Goal: Task Accomplishment & Management: Use online tool/utility

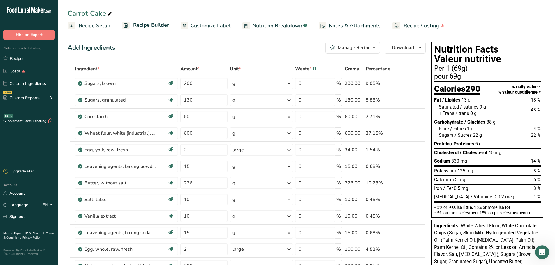
click at [73, 24] on icon at bounding box center [71, 26] width 3 height 4
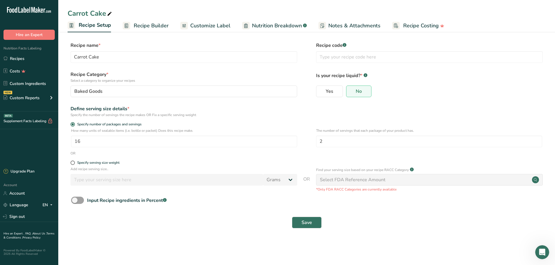
click at [141, 27] on span "Recipe Builder" at bounding box center [151, 26] width 35 height 8
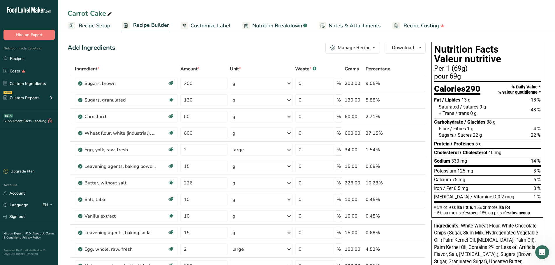
click at [219, 22] on span "Customize Label" at bounding box center [211, 26] width 40 height 8
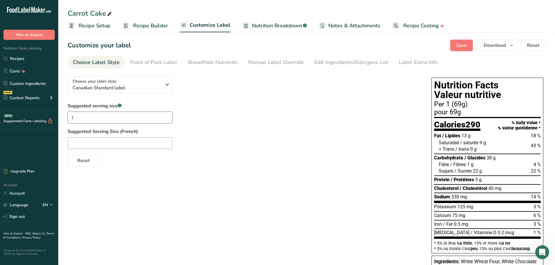
drag, startPoint x: 88, startPoint y: 119, endPoint x: 32, endPoint y: 118, distance: 55.7
click at [32, 118] on div ".a-20{fill:#fff;} Hire an Expert Nutrition Facts Labeling Recipes Costs Custom …" at bounding box center [277, 210] width 555 height 421
type input "1/2 Cookie"
click at [460, 46] on span "Save" at bounding box center [461, 45] width 10 height 7
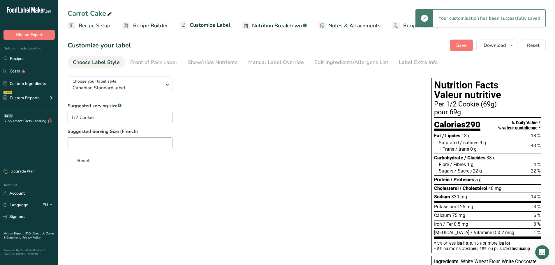
click at [97, 25] on span "Recipe Setup" at bounding box center [95, 26] width 32 height 8
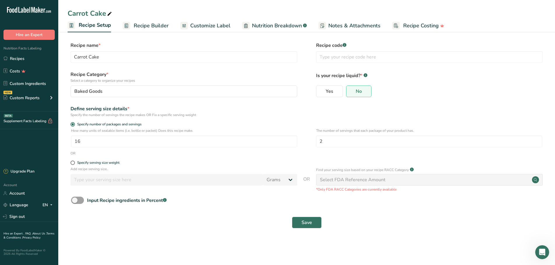
click at [149, 24] on span "Recipe Builder" at bounding box center [151, 26] width 35 height 8
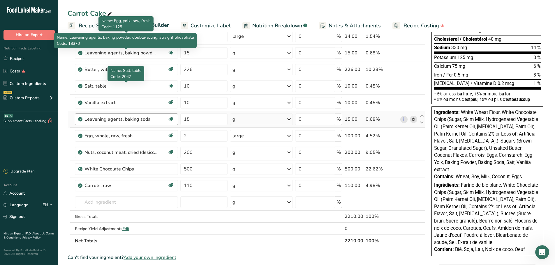
scroll to position [117, 0]
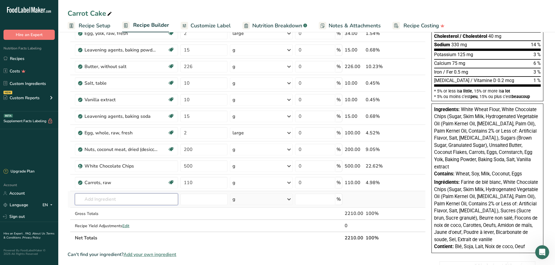
click at [128, 198] on input "text" at bounding box center [126, 200] width 103 height 12
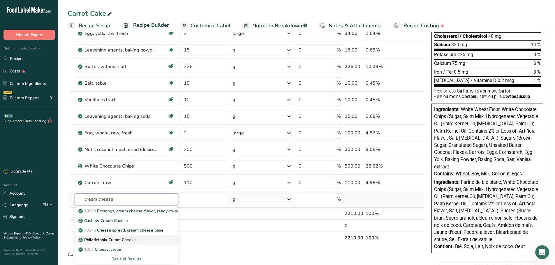
type input "cream cheese"
click at [117, 239] on p "Philadelphia Cream Cheese" at bounding box center [108, 240] width 56 height 6
type input "Philadelphia Cream Cheese"
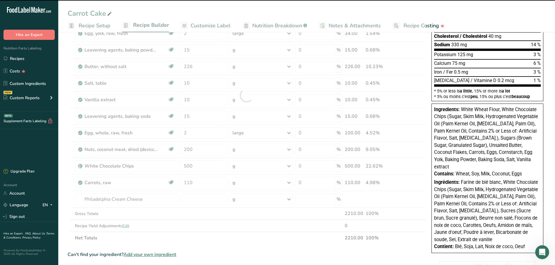
type input "0"
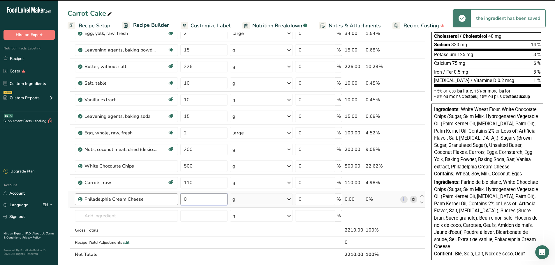
drag, startPoint x: 191, startPoint y: 200, endPoint x: 175, endPoint y: 200, distance: 16.9
click at [175, 200] on tr "Philadelphia Cream Cheese 0 g Weight Units g kg mg See more Volume Units l Volu…" at bounding box center [247, 199] width 358 height 17
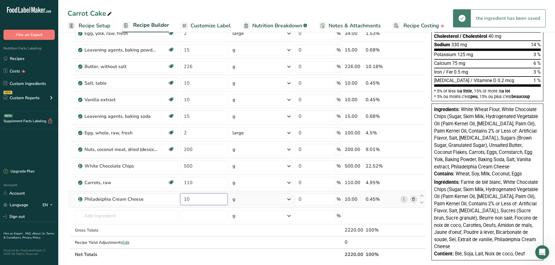
click at [192, 201] on input "10" at bounding box center [203, 200] width 47 height 12
type input "12"
type input "120"
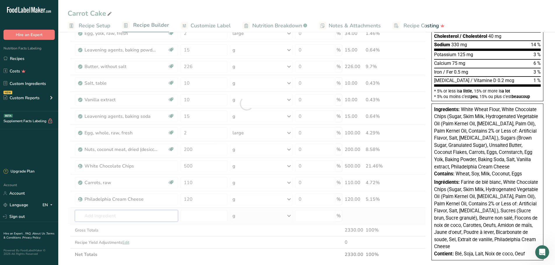
click at [111, 219] on div "Ingredient * Amount * Unit * Waste * .a-a{fill:#347362;}.b-a{fill:#fff;} Grams …" at bounding box center [247, 103] width 358 height 315
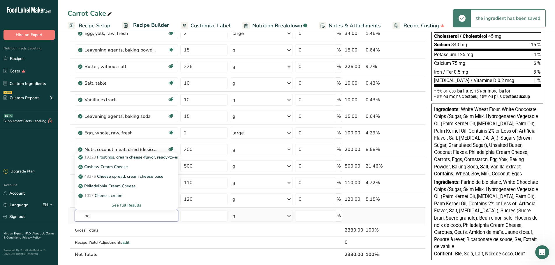
type input "o"
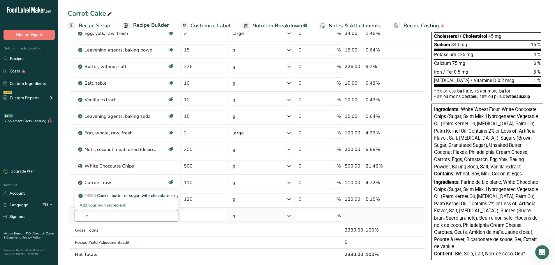
type input "i"
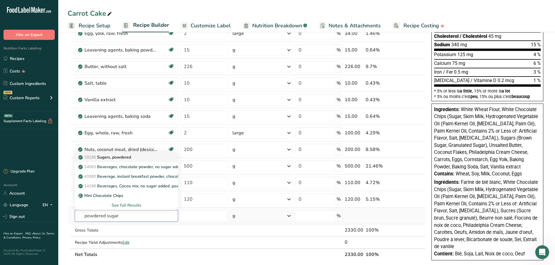
type input "powdered sugar"
click at [122, 158] on p "19336 Sugars, powdered" at bounding box center [106, 157] width 52 height 6
type input "Sugars, powdered"
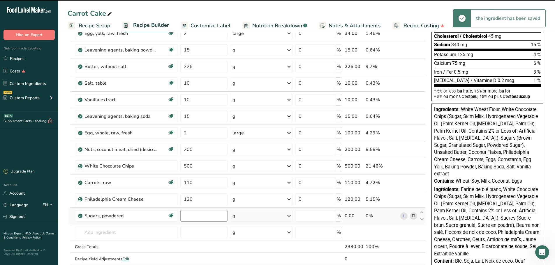
type input "0"
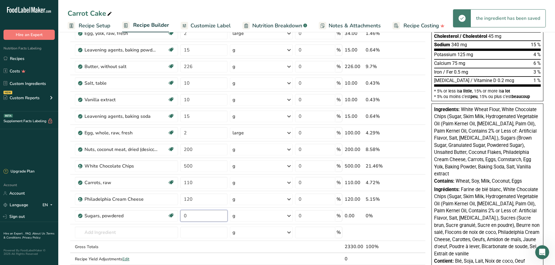
drag, startPoint x: 187, startPoint y: 219, endPoint x: 179, endPoint y: 220, distance: 8.2
click at [179, 220] on tr "Sugars, powdered Dairy free Gluten free Vegan Vegetarian Soy free 0 g Portions …" at bounding box center [247, 216] width 358 height 17
type input "100"
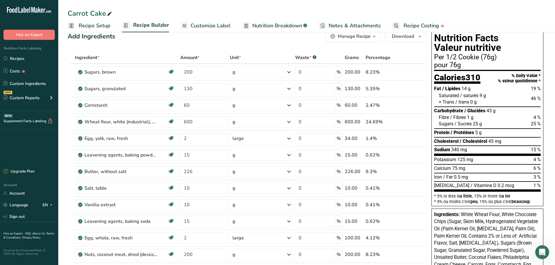
scroll to position [0, 0]
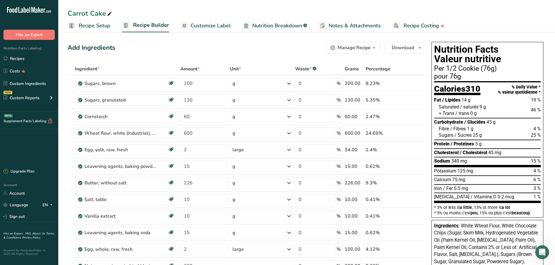
click at [210, 24] on span "Customize Label" at bounding box center [211, 26] width 40 height 8
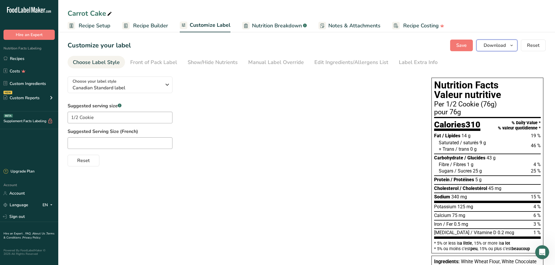
click at [507, 43] on button "Download" at bounding box center [496, 46] width 41 height 12
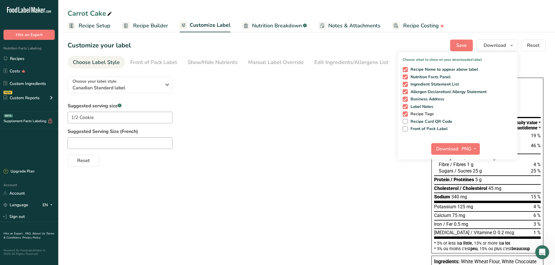
click at [406, 112] on span at bounding box center [405, 114] width 5 height 5
click at [406, 112] on input "Recipe Tags" at bounding box center [405, 114] width 4 height 4
checkbox input "false"
click at [406, 107] on span at bounding box center [405, 106] width 5 height 5
click at [406, 107] on input "Label Notes" at bounding box center [405, 107] width 4 height 4
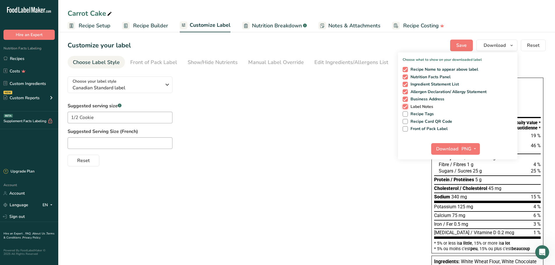
checkbox input "false"
click at [406, 99] on span at bounding box center [405, 99] width 5 height 5
click at [406, 99] on input "Business Address" at bounding box center [405, 99] width 4 height 4
checkbox input "false"
click at [457, 43] on span "Save" at bounding box center [461, 45] width 10 height 7
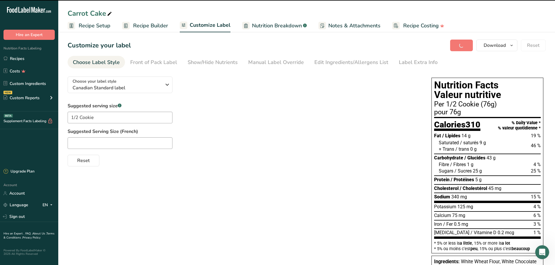
click at [92, 24] on span "Recipe Setup" at bounding box center [95, 26] width 32 height 8
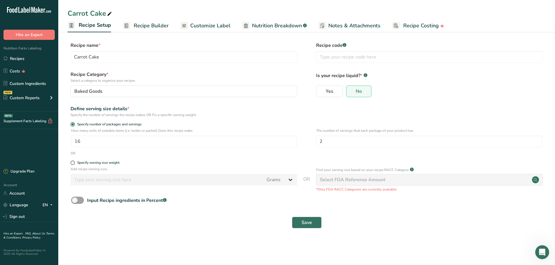
click at [144, 27] on span "Recipe Builder" at bounding box center [151, 26] width 35 height 8
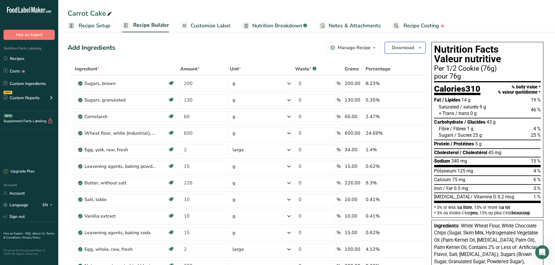
click at [421, 48] on icon "button" at bounding box center [420, 47] width 5 height 7
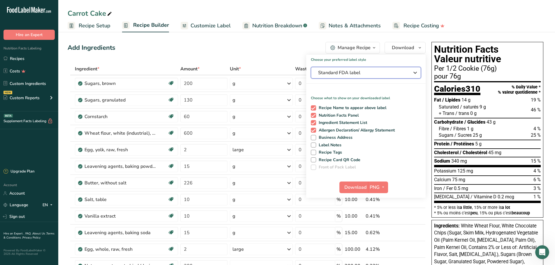
click at [365, 73] on span "Standard FDA label" at bounding box center [361, 72] width 87 height 7
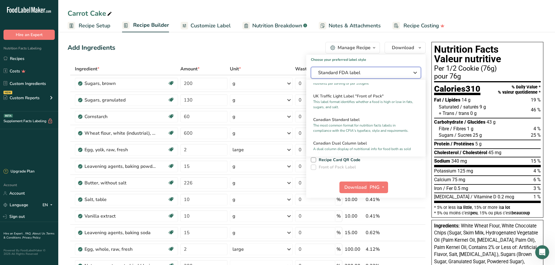
scroll to position [204, 0]
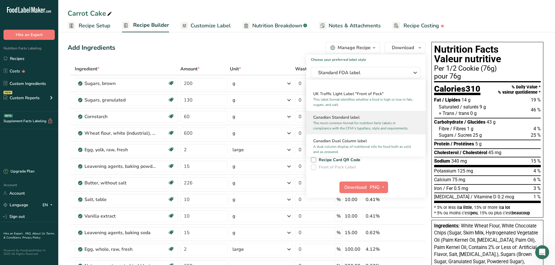
click at [344, 130] on p "The most common format for nutrition facts labels in compliance with the CFIA's…" at bounding box center [363, 126] width 100 height 10
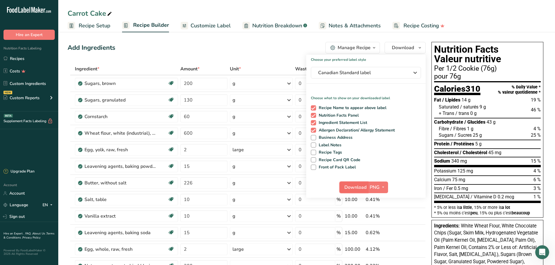
click at [349, 188] on span "Download" at bounding box center [355, 187] width 22 height 7
click at [368, 68] on button "Canadian Standard label" at bounding box center [366, 73] width 110 height 12
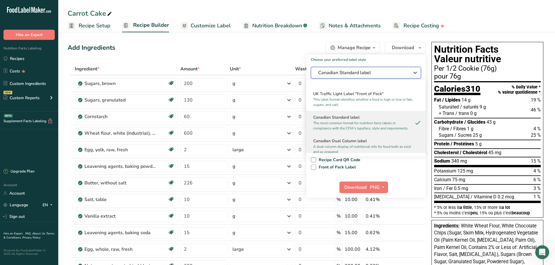
scroll to position [233, 0]
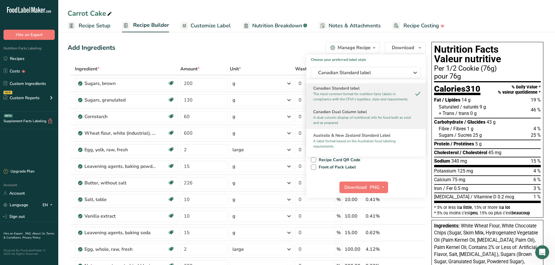
click at [363, 124] on p "A dual column display of nutritional info for food both as sold and as prepared." at bounding box center [363, 120] width 100 height 10
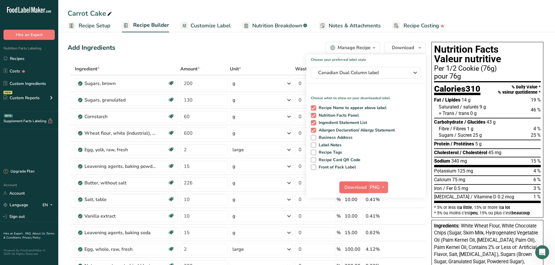
click at [347, 189] on span "Download" at bounding box center [355, 187] width 22 height 7
click at [356, 72] on span "Canadian Dual Column label" at bounding box center [361, 72] width 87 height 7
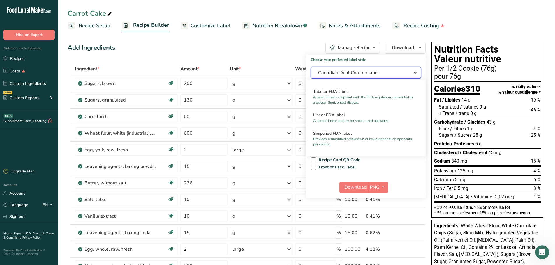
scroll to position [0, 0]
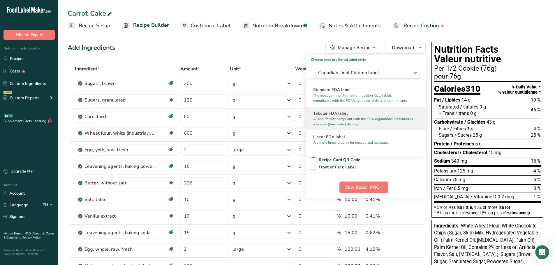
click at [366, 116] on h2 "Tabular FDA label" at bounding box center [365, 113] width 105 height 6
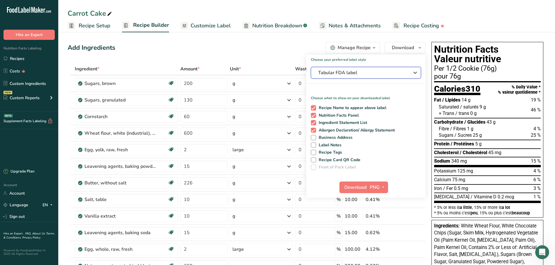
click at [388, 75] on span "Tabular FDA label" at bounding box center [361, 72] width 87 height 7
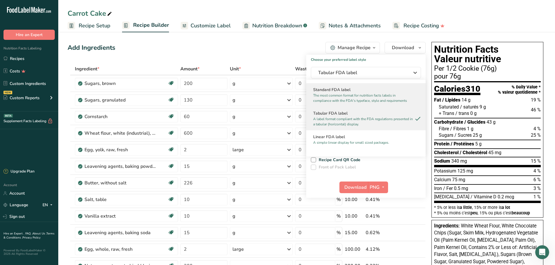
click at [390, 94] on p "The most common format for nutrition facts labels in compliance with the FDA's …" at bounding box center [363, 98] width 100 height 10
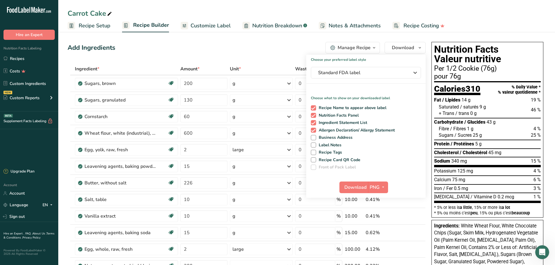
click at [374, 66] on div "Choose your preferred label style Standard FDA label Standard FDA label The mos…" at bounding box center [365, 126] width 119 height 143
click at [372, 69] on button "Standard FDA label" at bounding box center [366, 73] width 110 height 12
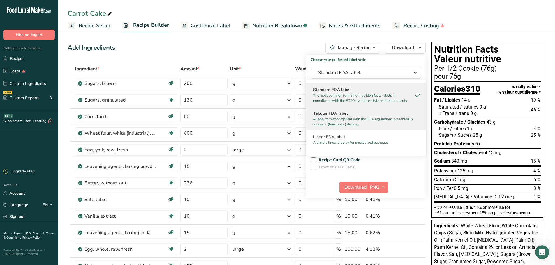
click at [348, 118] on p "A label format compliant with the FDA regulations presented in a tabular (horiz…" at bounding box center [363, 122] width 100 height 10
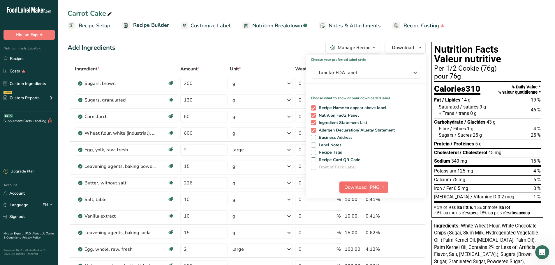
click at [350, 189] on span "Download" at bounding box center [355, 187] width 22 height 7
